Goal: Navigation & Orientation: Find specific page/section

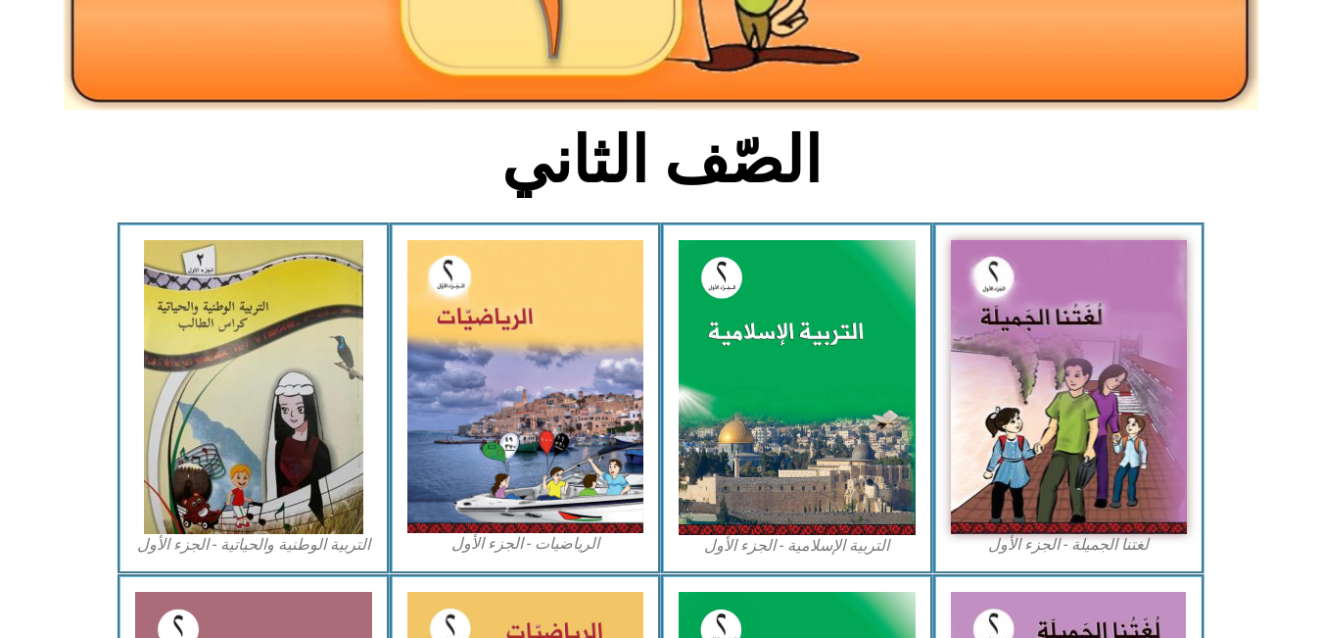
scroll to position [389, 0]
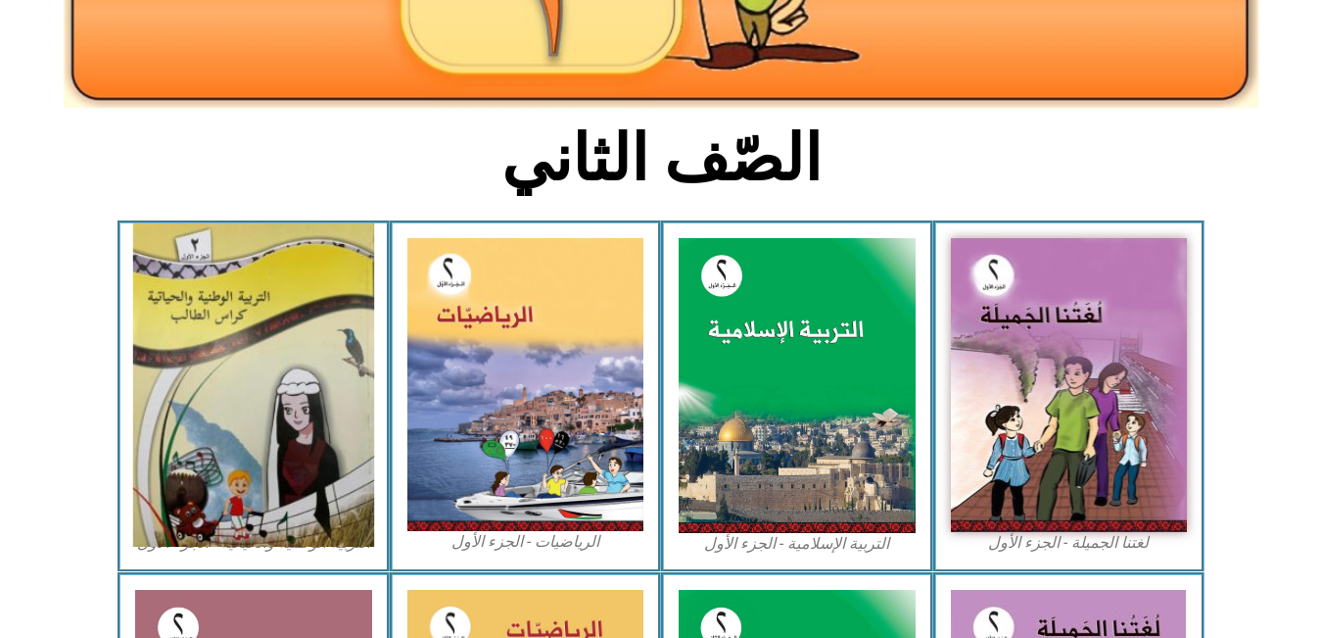
click at [245, 407] on img at bounding box center [253, 384] width 241 height 323
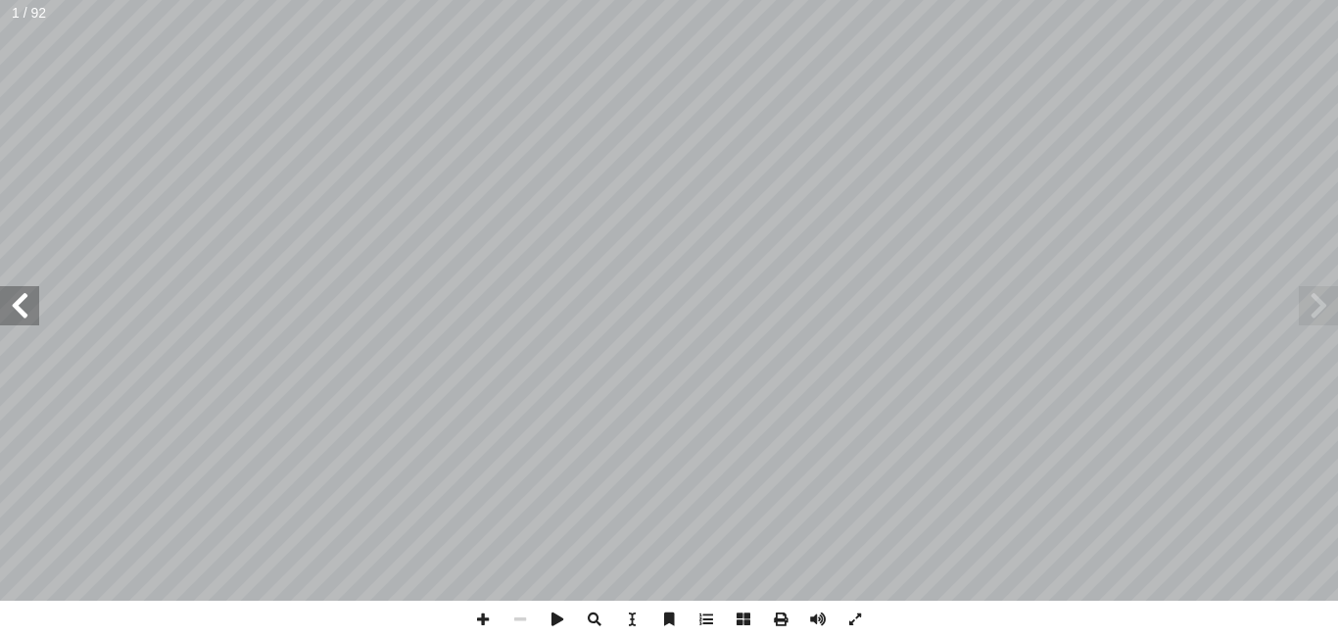
click at [7, 300] on span at bounding box center [19, 305] width 39 height 39
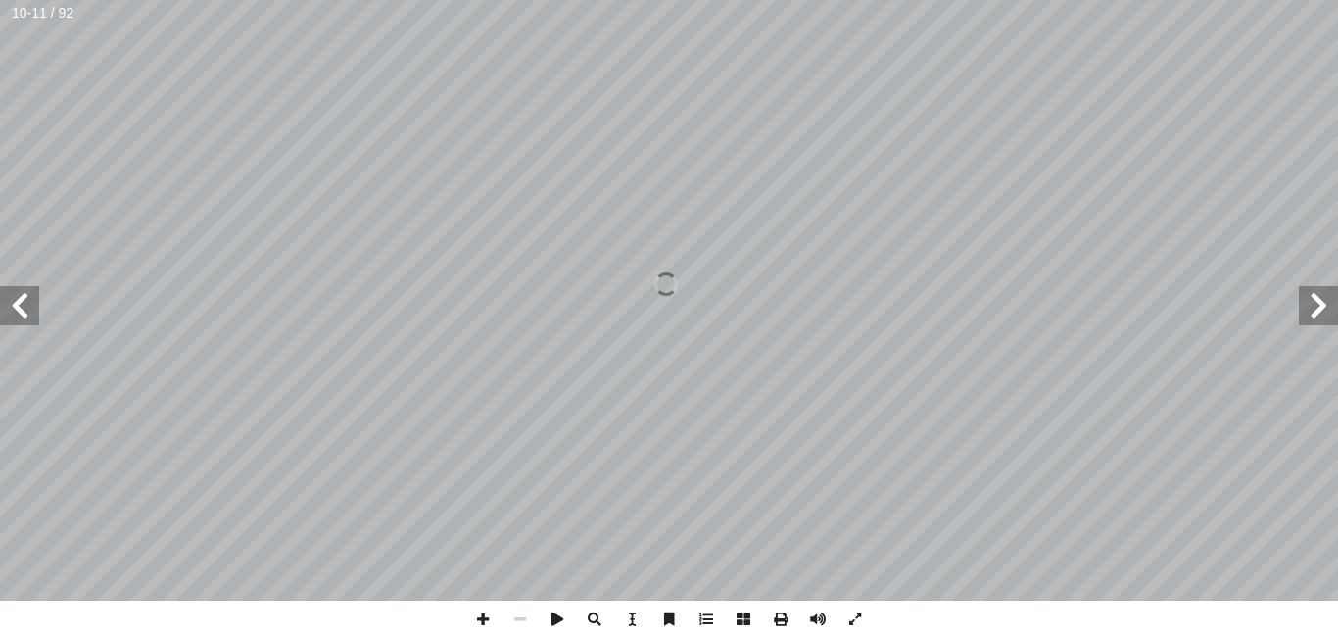
click at [7, 300] on span at bounding box center [19, 305] width 39 height 39
click at [22, 306] on span at bounding box center [19, 305] width 39 height 39
click at [481, 619] on span at bounding box center [482, 618] width 37 height 37
